Goal: Book appointment/travel/reservation

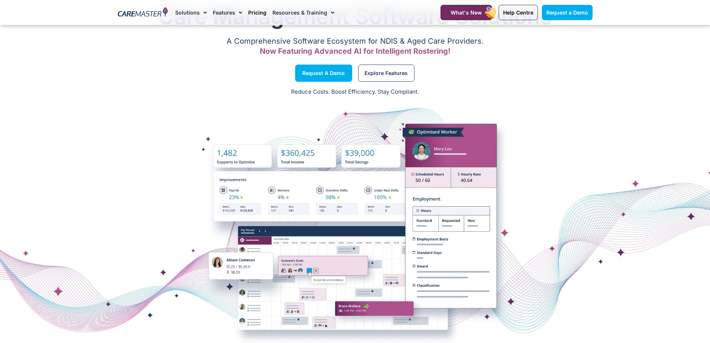
click at [256, 9] on link "Pricing" at bounding box center [257, 12] width 18 height 25
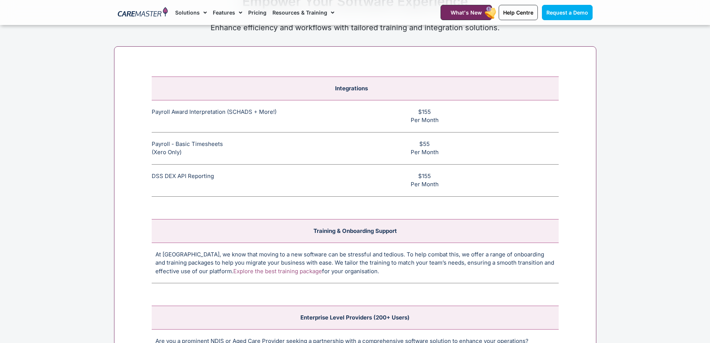
scroll to position [2834, 0]
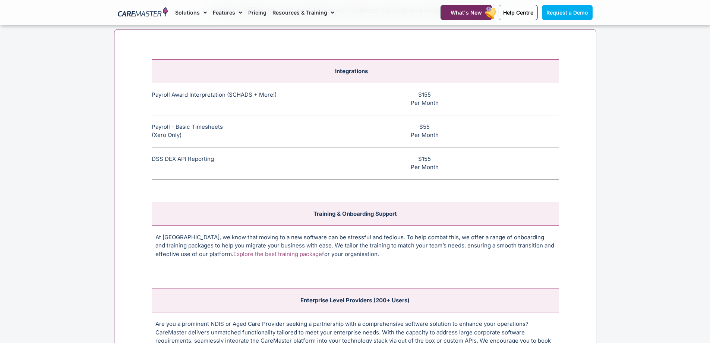
click at [185, 156] on td "DSS DEX API Reporting This feature allows CHSP and DSS services to be reported …" at bounding box center [225, 163] width 147 height 32
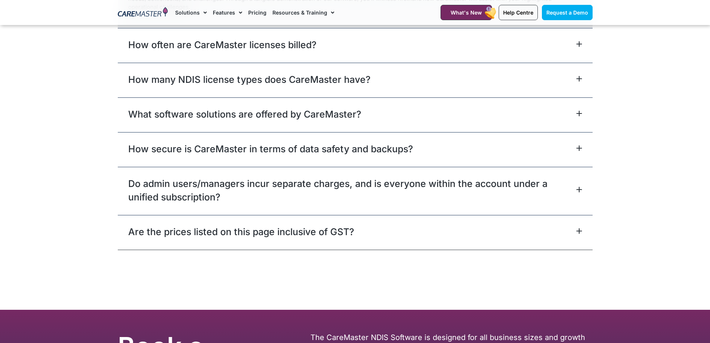
scroll to position [3505, 0]
